Goal: Task Accomplishment & Management: Complete application form

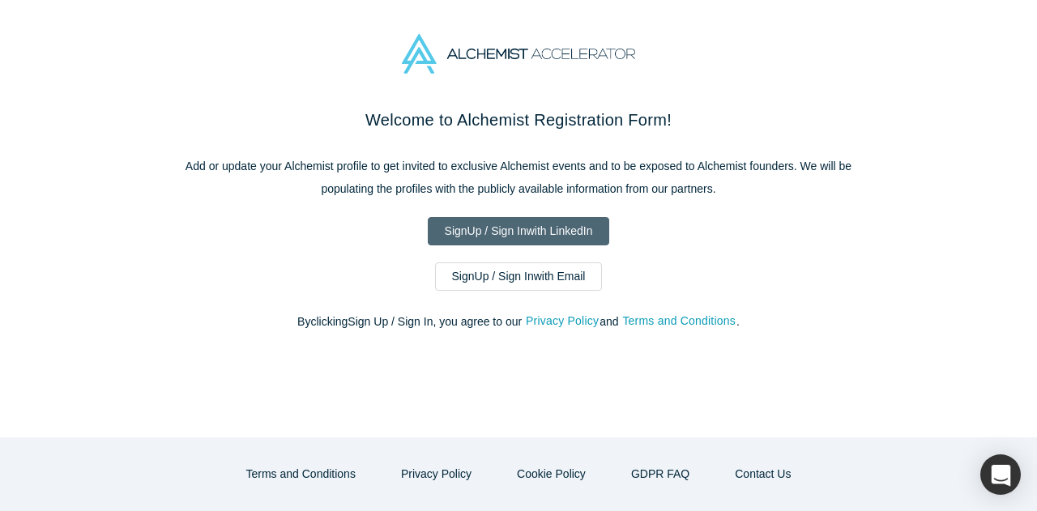
click at [537, 232] on link "Sign Up / Sign In with LinkedIn" at bounding box center [519, 231] width 182 height 28
